Goal: Information Seeking & Learning: Learn about a topic

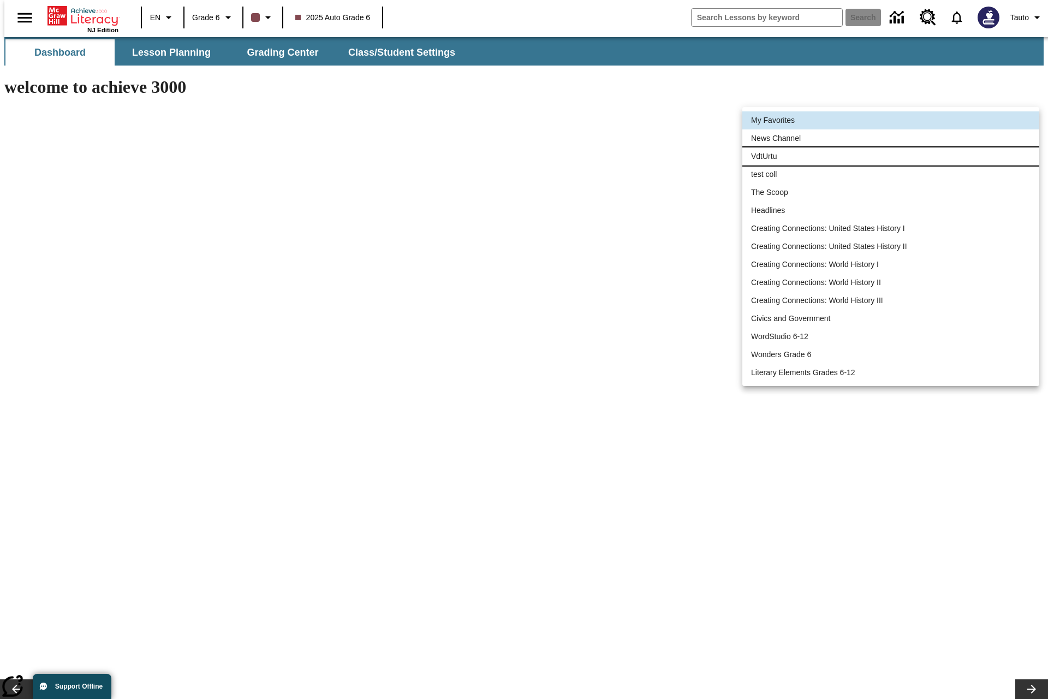
click at [774, 156] on li "VdtUrtu" at bounding box center [890, 156] width 297 height 18
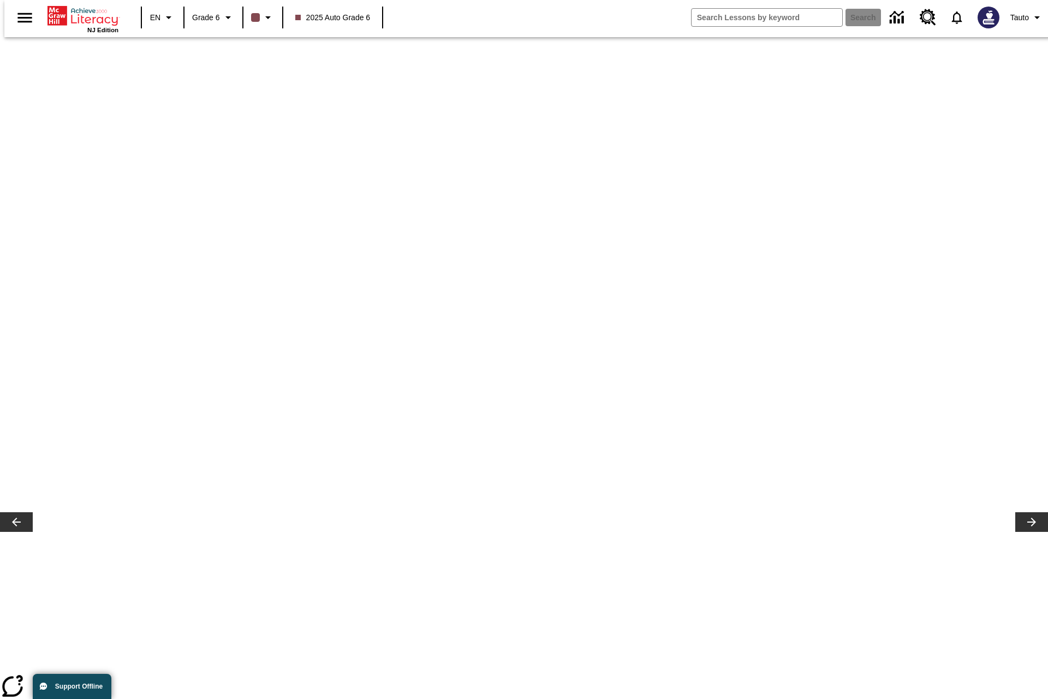
scroll to position [168, 0]
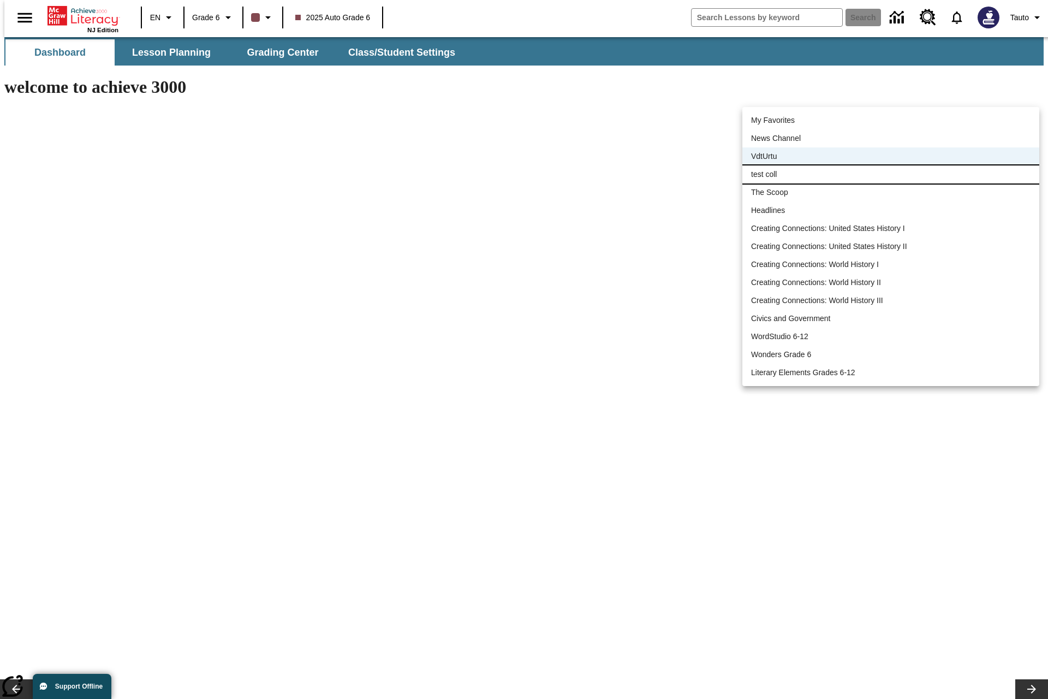
click at [811, 176] on li "test coll" at bounding box center [890, 174] width 297 height 18
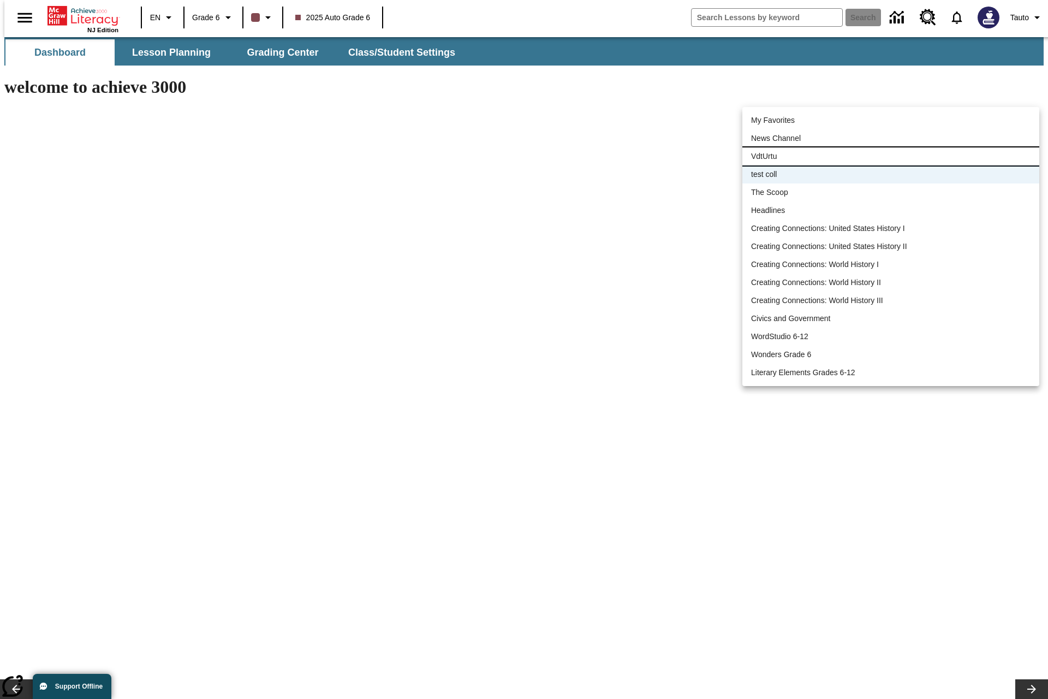
click at [787, 154] on li "VdtUrtu" at bounding box center [890, 156] width 297 height 18
type input "47479"
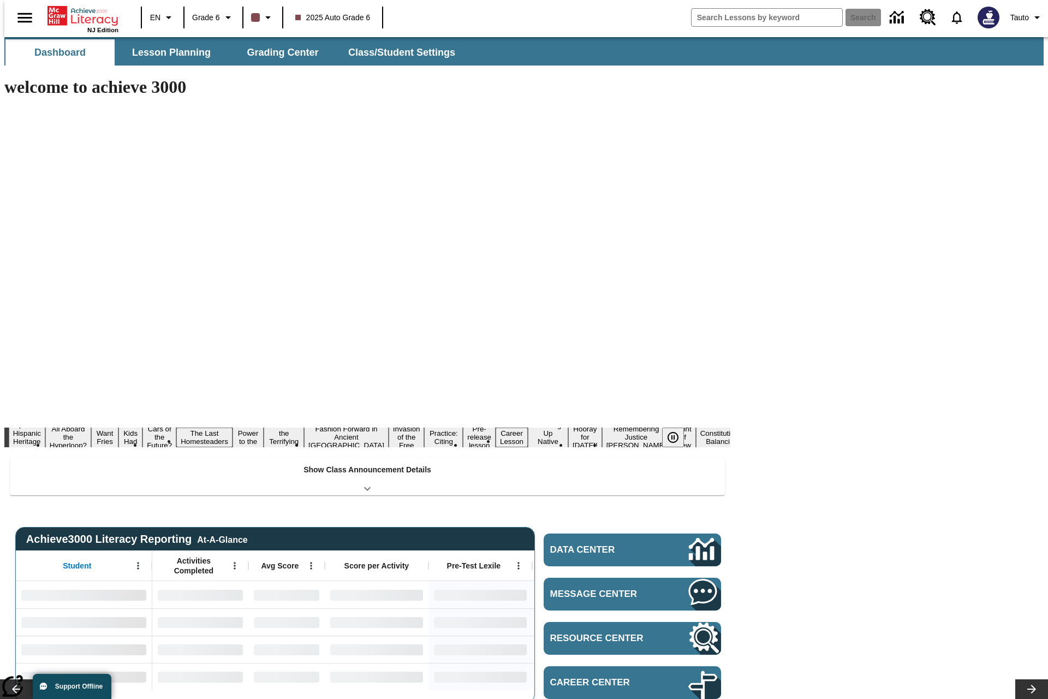
scroll to position [14, 0]
